Goal: Information Seeking & Learning: Learn about a topic

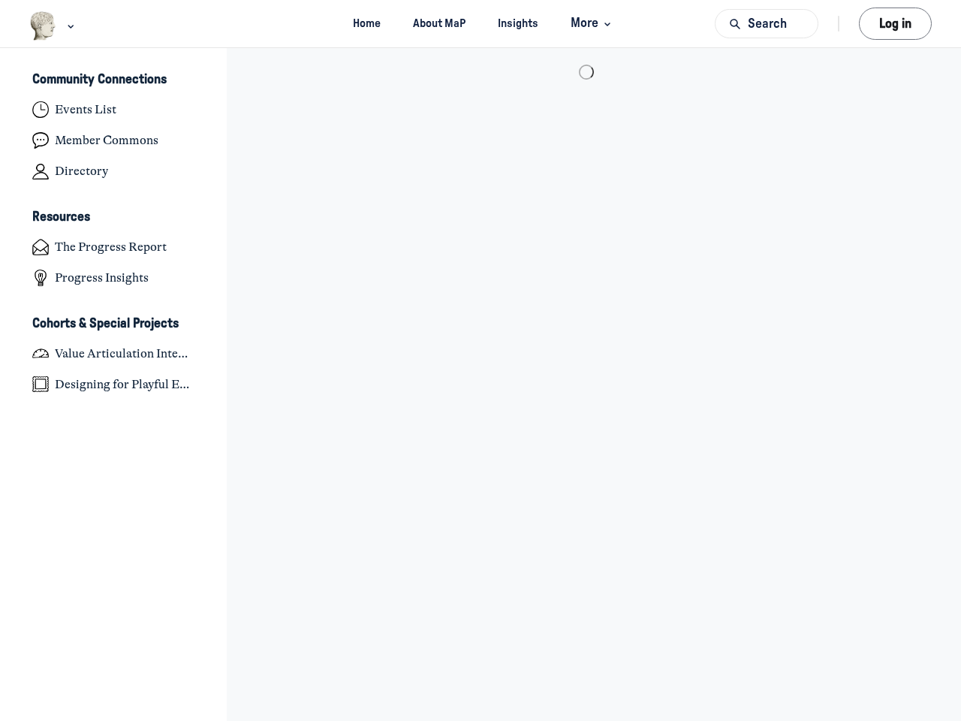
scroll to position [4928, 2951]
